Goal: Complete application form

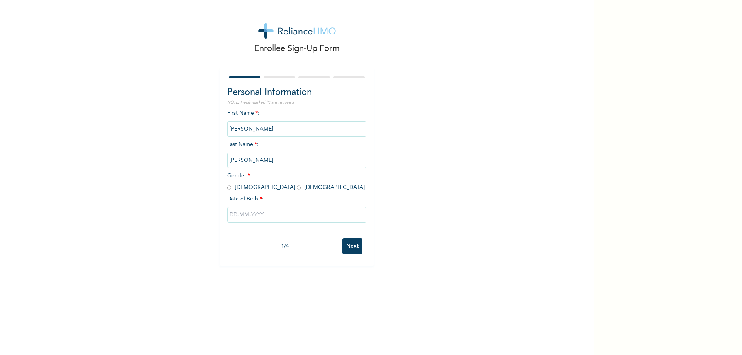
click at [297, 187] on input "radio" at bounding box center [299, 187] width 4 height 7
radio input "true"
click at [245, 214] on input "text" at bounding box center [296, 214] width 139 height 15
click at [291, 247] on select "January February March April May June July August September October November De…" at bounding box center [281, 245] width 41 height 15
select select "6"
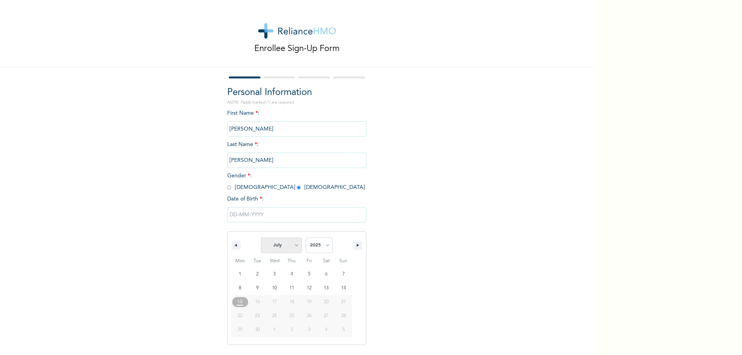
click at [261, 238] on select "January February March April May June July August September October November De…" at bounding box center [281, 245] width 41 height 15
click at [324, 246] on select "2025 2024 2023 2022 2021 2020 2019 2018 2017 2016 2015 2014 2013 2012 2011 2010…" at bounding box center [319, 245] width 27 height 15
select select "2002"
click at [306, 238] on select "2025 2024 2023 2022 2021 2020 2019 2018 2017 2016 2015 2014 2013 2012 2011 2010…" at bounding box center [319, 245] width 27 height 15
type input "[DATE]"
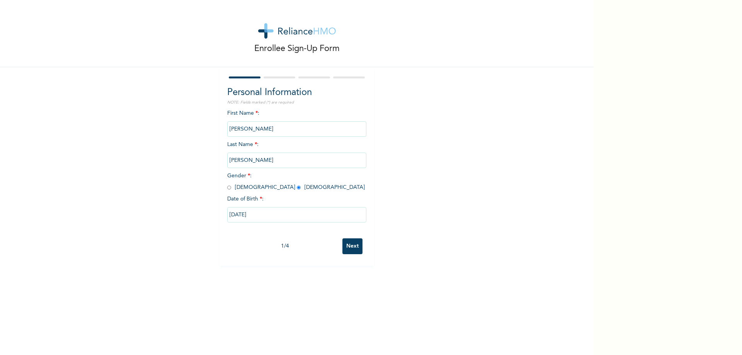
click at [348, 253] on input "Next" at bounding box center [352, 246] width 20 height 16
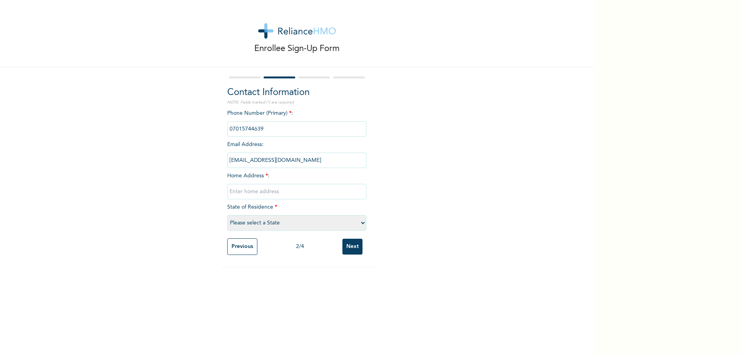
click at [271, 193] on input "text" at bounding box center [296, 191] width 139 height 15
type input "[STREET_ADDRESS]."
click at [359, 220] on select "Please select a State [PERSON_NAME] (FCT) [PERSON_NAME] Ibom [GEOGRAPHIC_DATA] …" at bounding box center [296, 222] width 139 height 15
select select "25"
click at [227, 215] on select "Please select a State [PERSON_NAME] (FCT) [PERSON_NAME] Ibom [GEOGRAPHIC_DATA] …" at bounding box center [296, 222] width 139 height 15
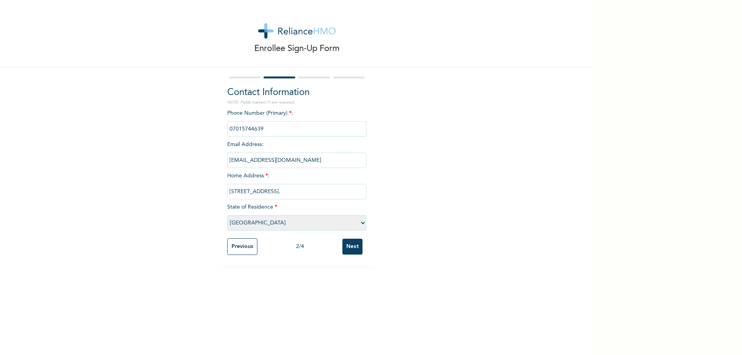
click at [347, 250] on input "Next" at bounding box center [352, 247] width 20 height 16
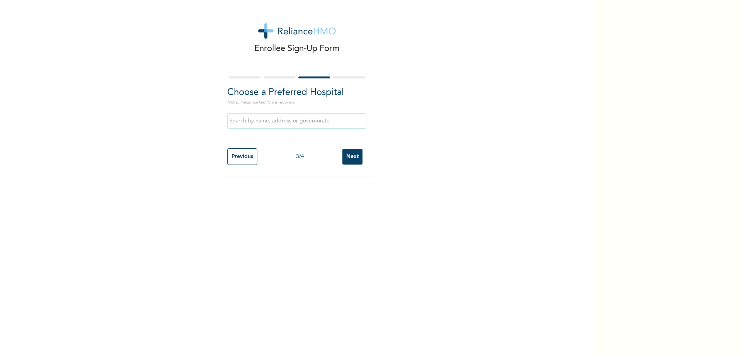
click at [251, 124] on input "text" at bounding box center [296, 120] width 139 height 15
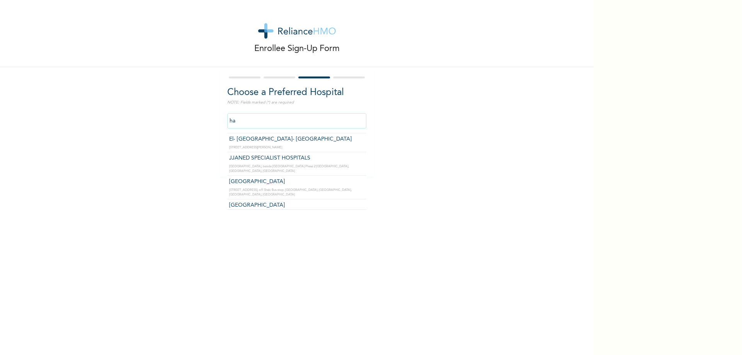
scroll to position [502, 0]
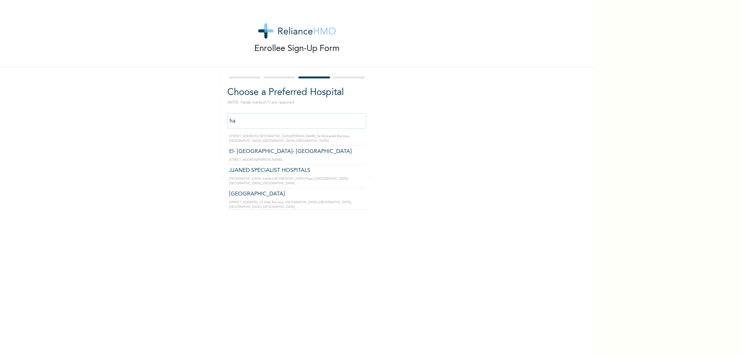
type input "h"
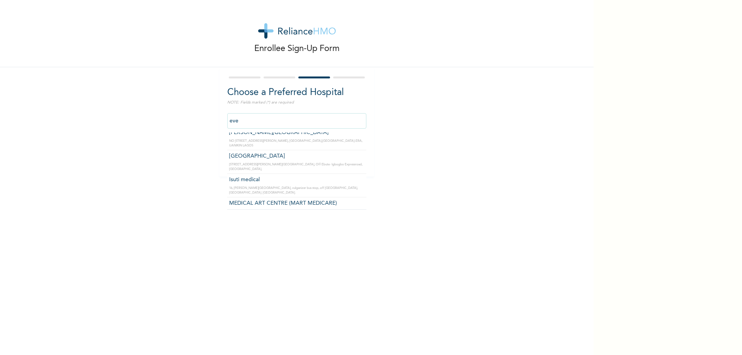
scroll to position [0, 0]
type input "e"
type input "General Hospital Isolo"
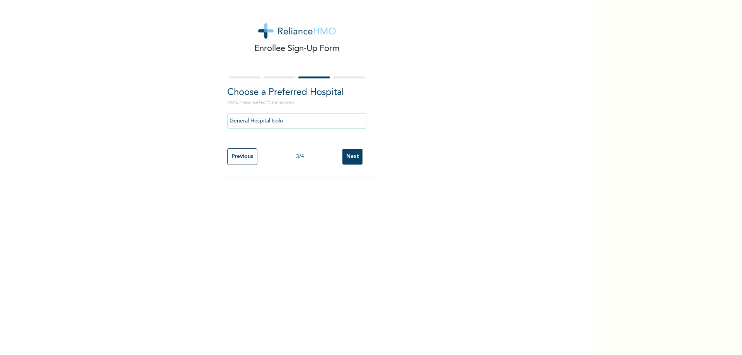
click at [347, 158] on input "Next" at bounding box center [352, 157] width 20 height 16
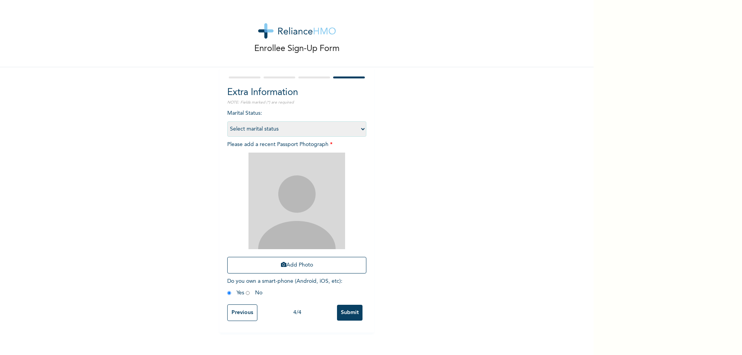
click at [358, 129] on select "Select marital status [DEMOGRAPHIC_DATA] Married [DEMOGRAPHIC_DATA] Widow/[DEMO…" at bounding box center [296, 128] width 139 height 15
select select "1"
click at [227, 121] on select "Select marital status [DEMOGRAPHIC_DATA] Married [DEMOGRAPHIC_DATA] Widow/[DEMO…" at bounding box center [296, 128] width 139 height 15
click at [294, 269] on button "Add Photo" at bounding box center [296, 265] width 139 height 17
click at [306, 269] on button "Add Photo" at bounding box center [296, 265] width 139 height 17
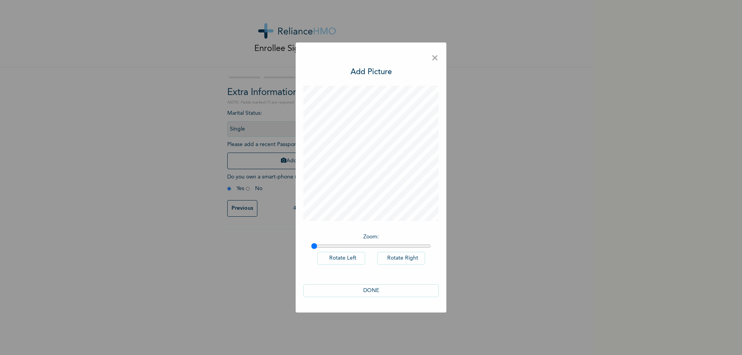
click at [375, 293] on button "DONE" at bounding box center [370, 290] width 135 height 13
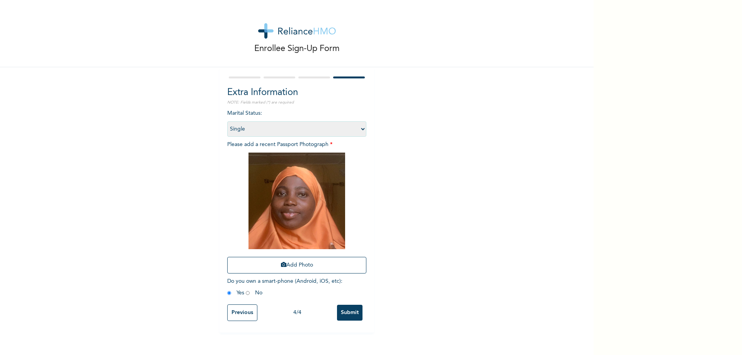
click at [348, 311] on input "Submit" at bounding box center [349, 313] width 25 height 16
